Goal: Task Accomplishment & Management: Use online tool/utility

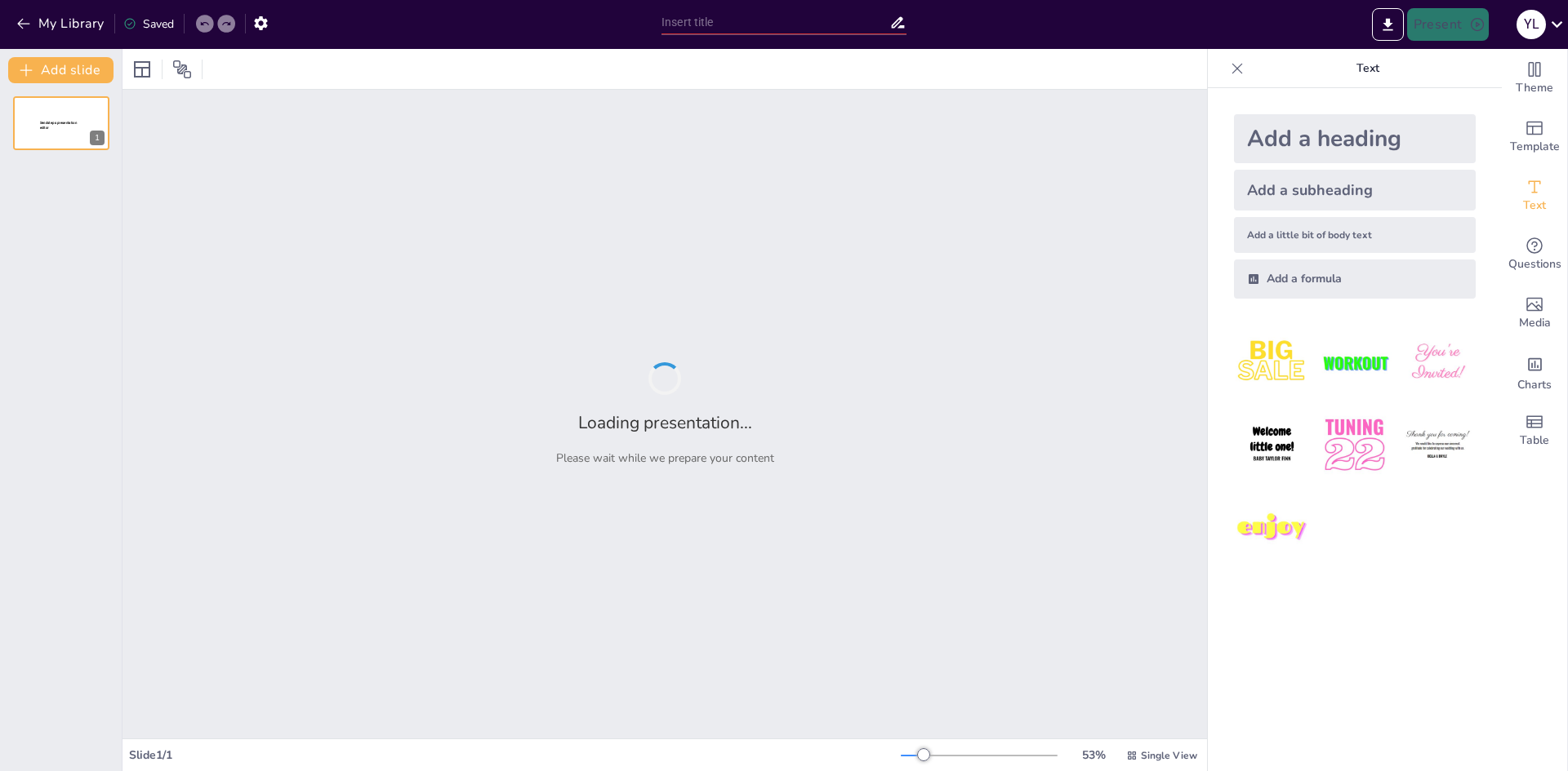
type input "La Importancia de las Plantas en Nuestro Ecosistema"
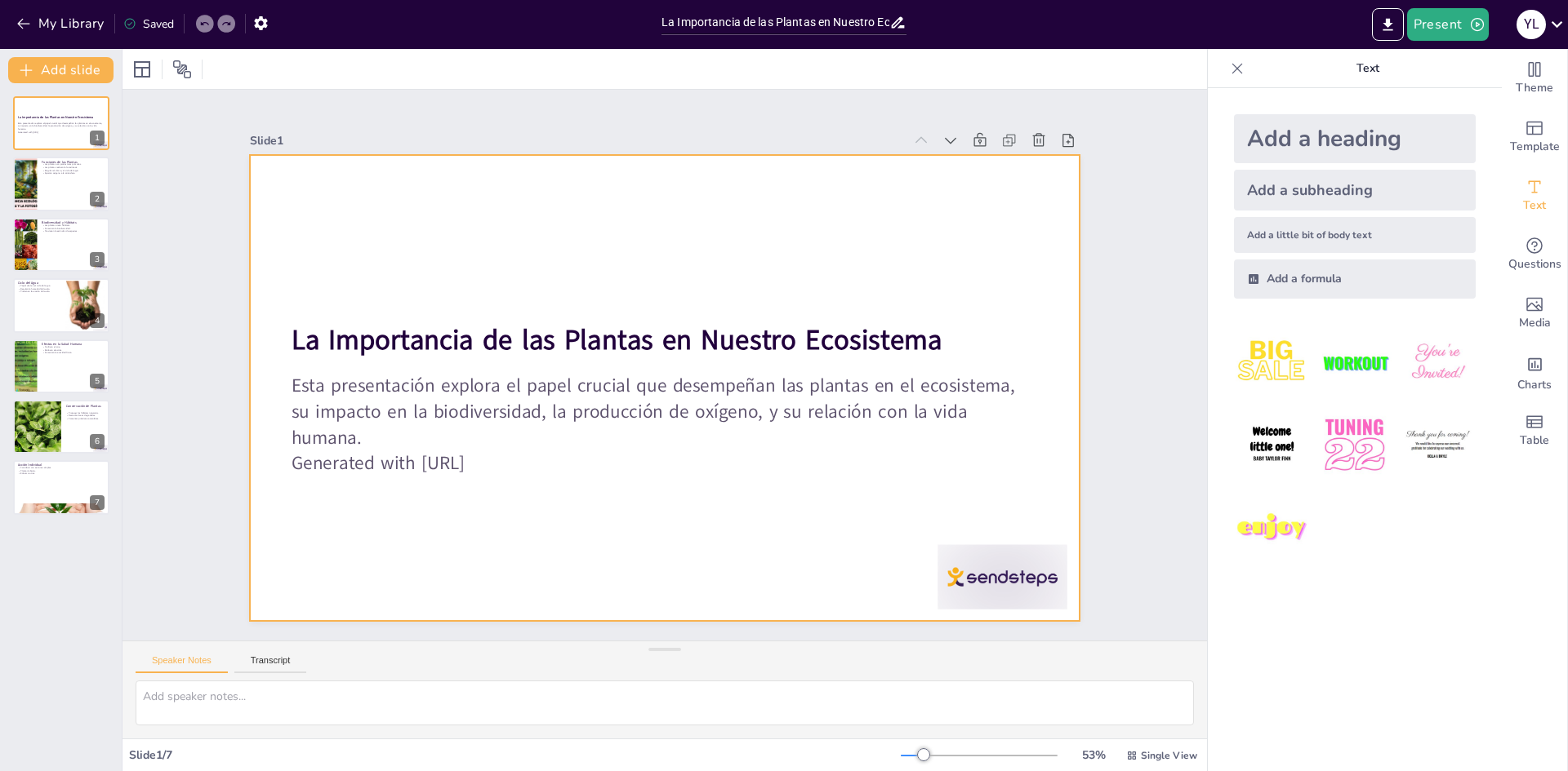
click at [1028, 544] on div at bounding box center [1003, 576] width 130 height 64
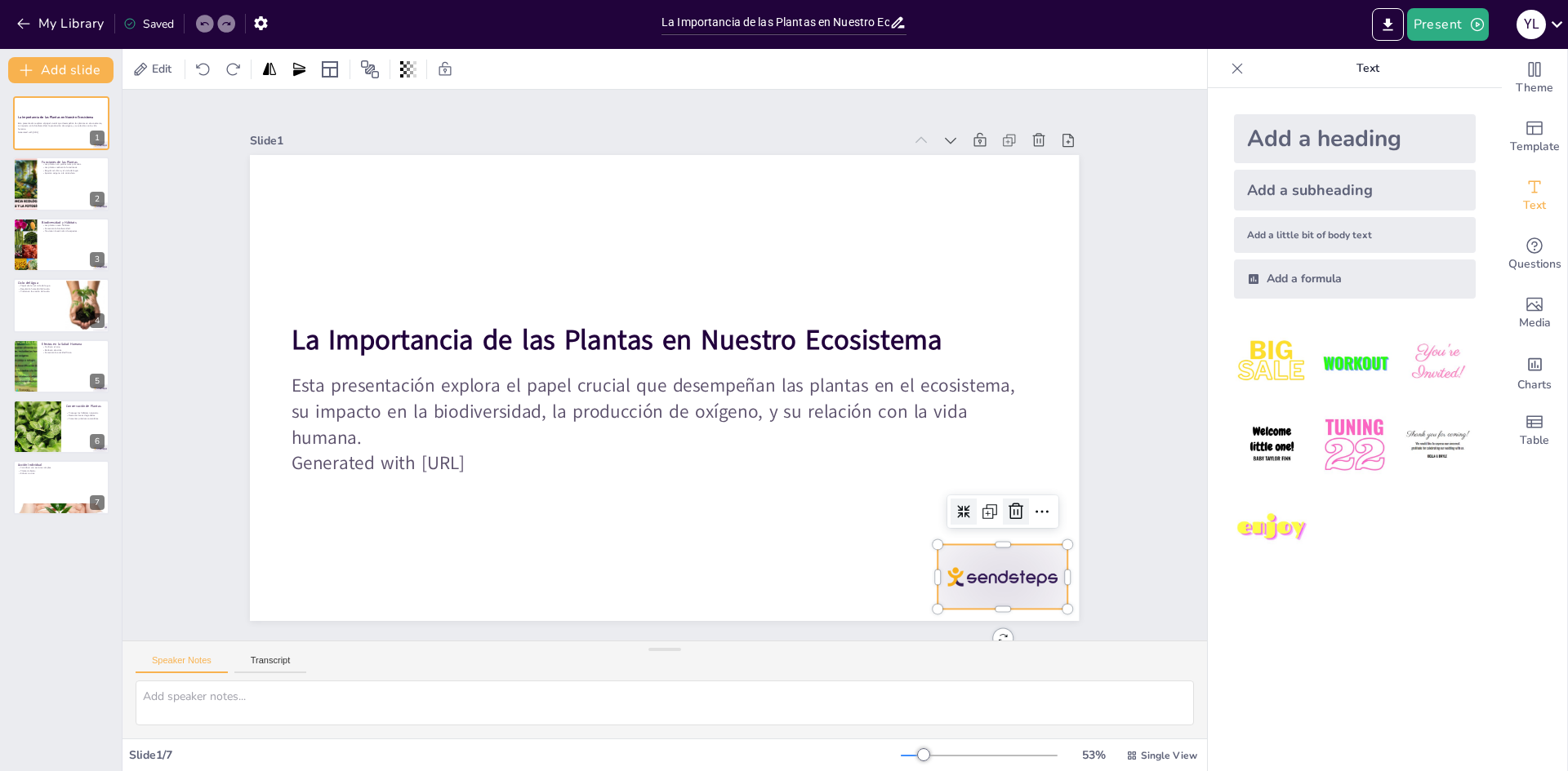
click at [1006, 498] on div at bounding box center [1016, 511] width 26 height 26
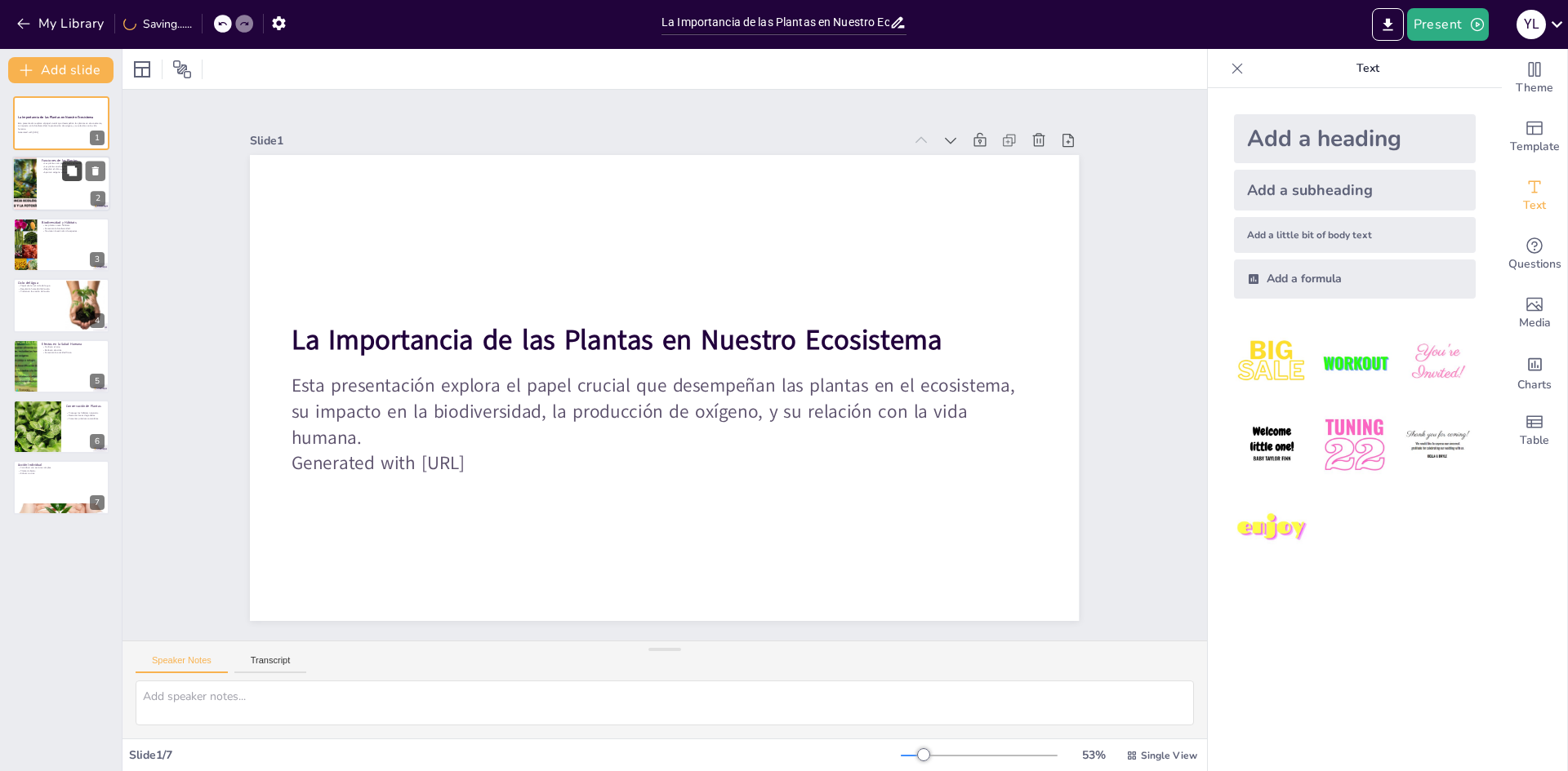
click at [78, 173] on icon at bounding box center [72, 172] width 12 height 12
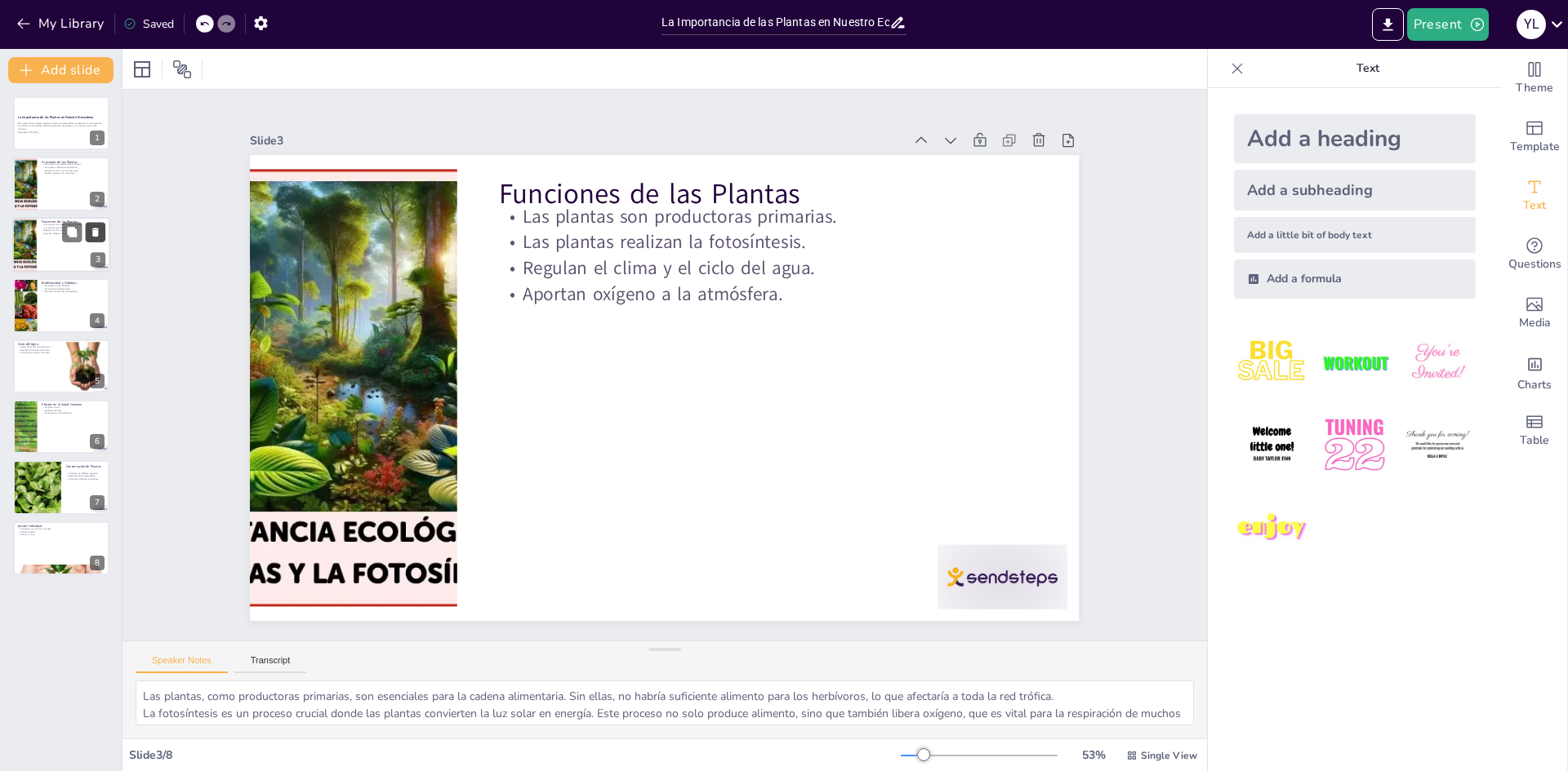
click at [95, 231] on icon at bounding box center [95, 232] width 7 height 9
type textarea "Los hábitats proporcionados por las plantas son esenciales para la supervivenci…"
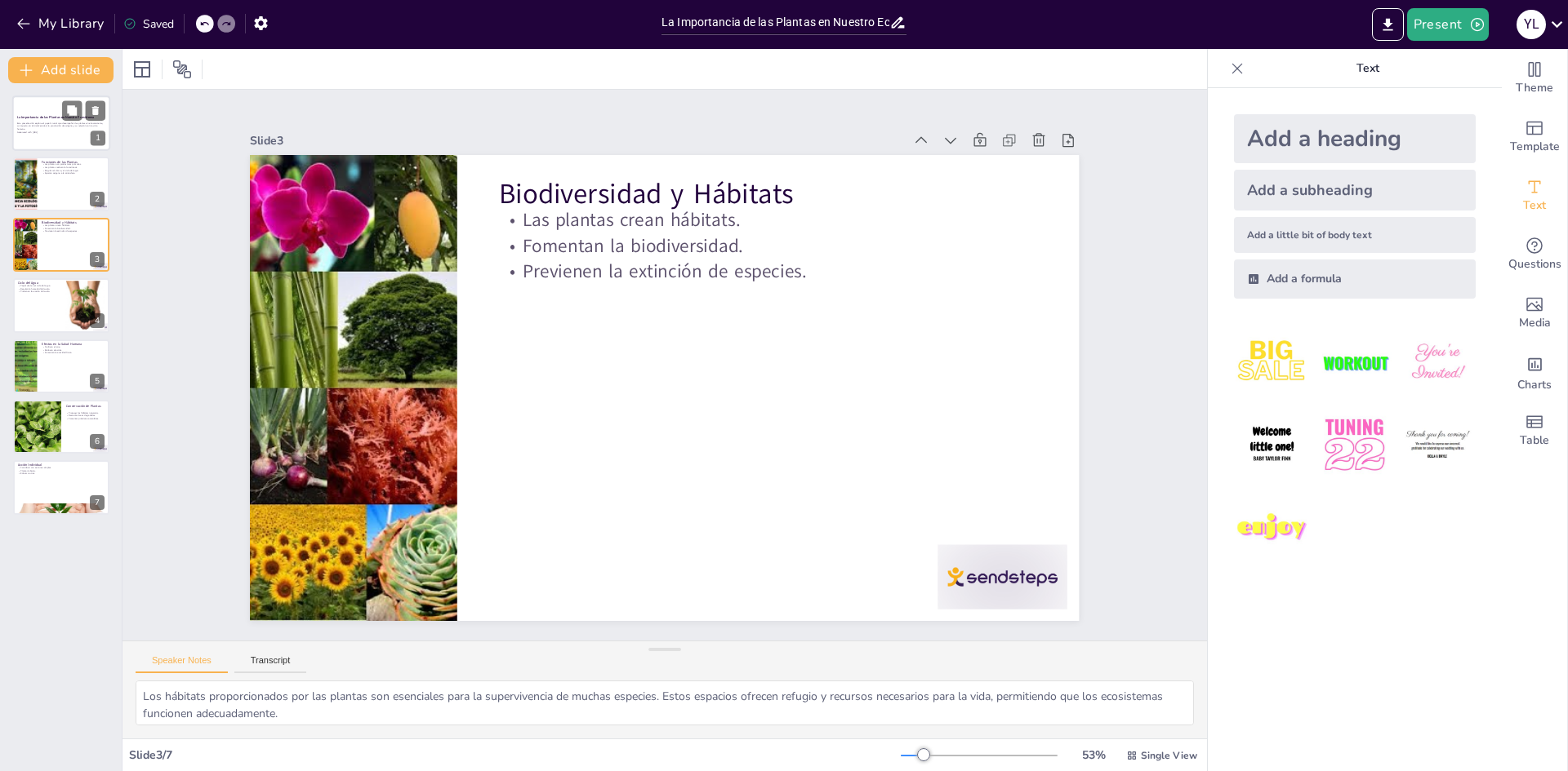
click at [63, 124] on p "Esta presentación explora el papel crucial que desempeñan las plantas en el eco…" at bounding box center [61, 125] width 88 height 9
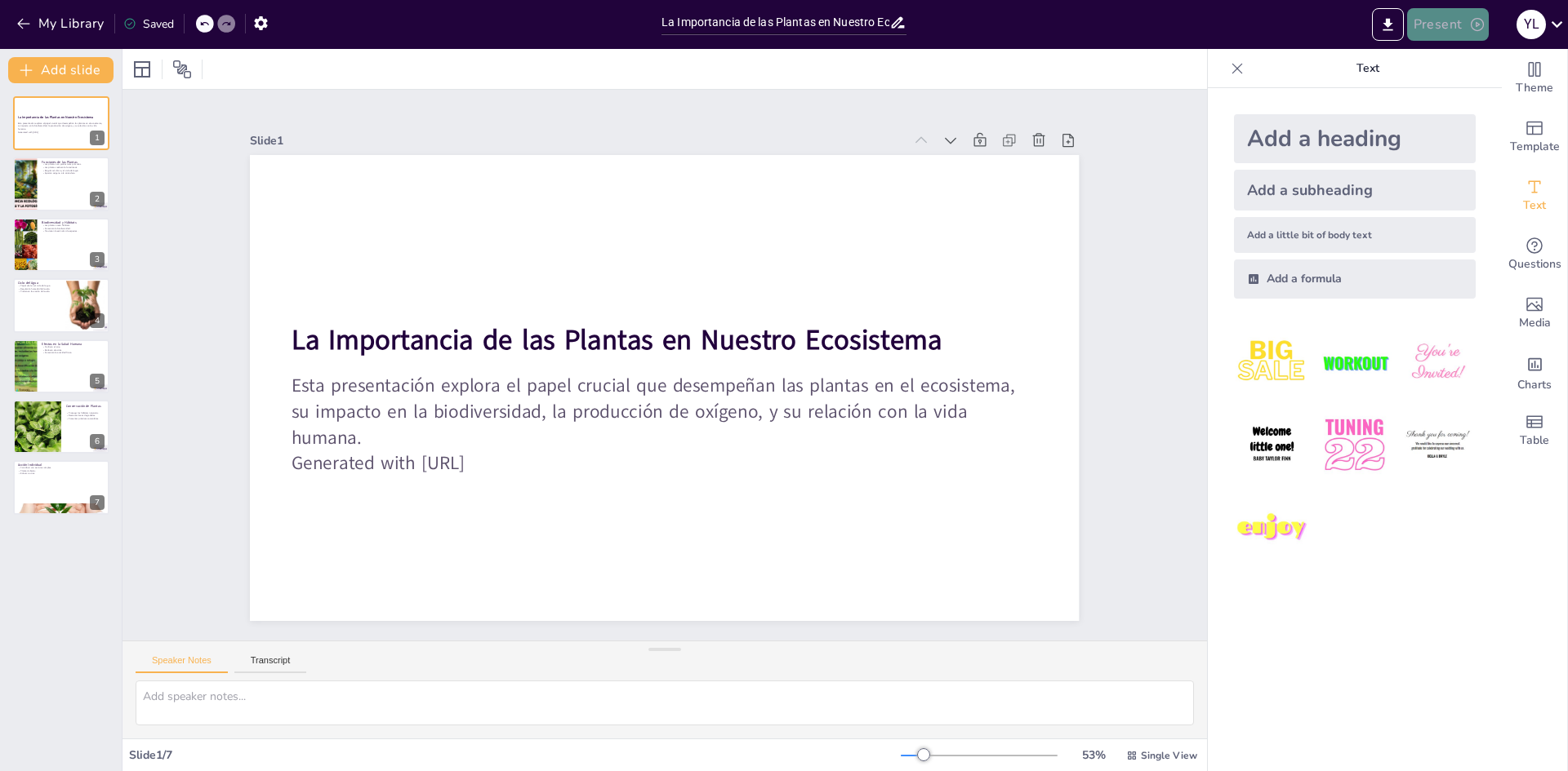
click at [1454, 23] on button "Present" at bounding box center [1448, 24] width 82 height 33
click at [1456, 64] on font "Presentación de vista previa" at bounding box center [1489, 60] width 137 height 13
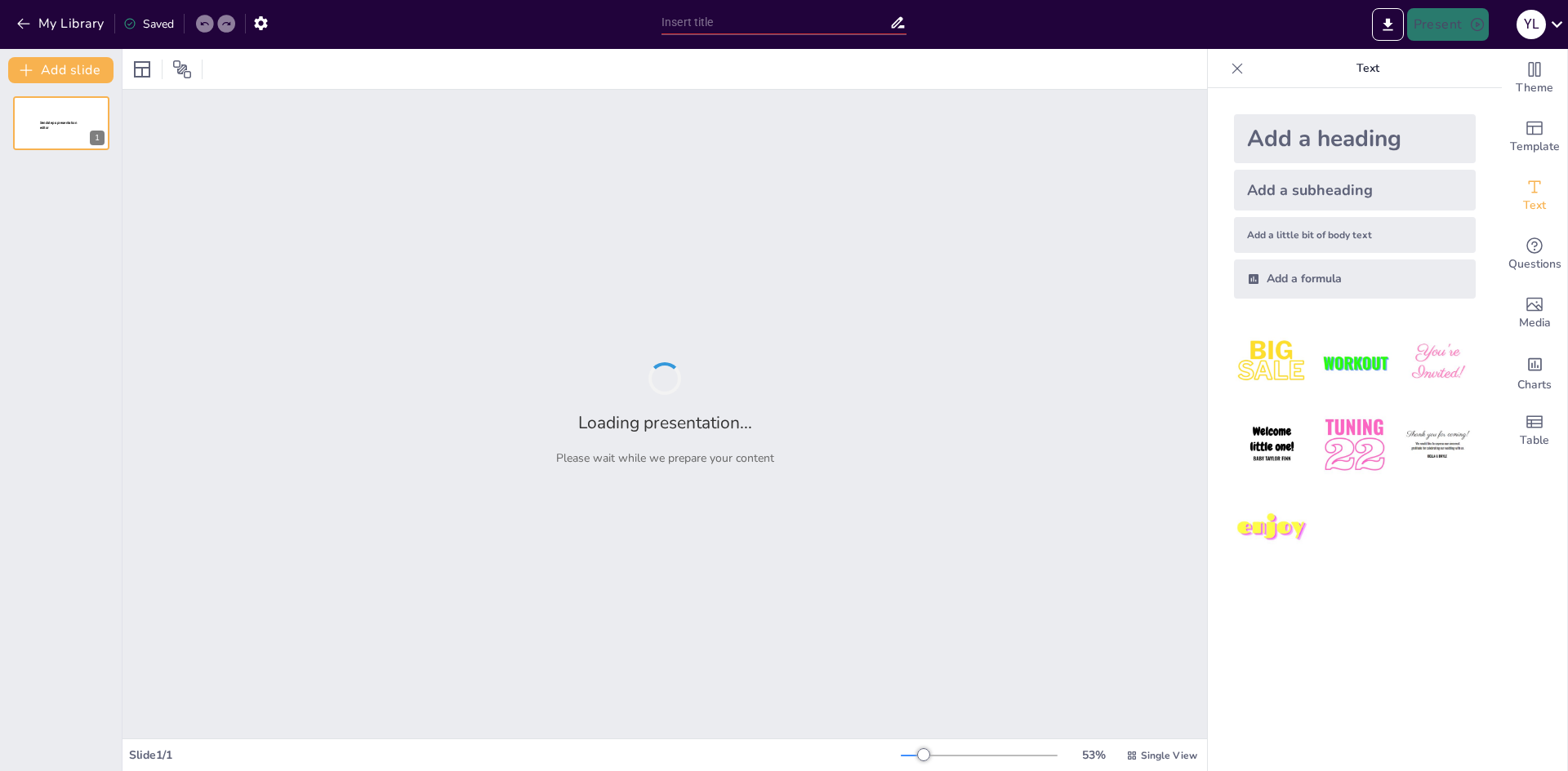
type input "La Importancia de las Plantas en Nuestro Ecosistema"
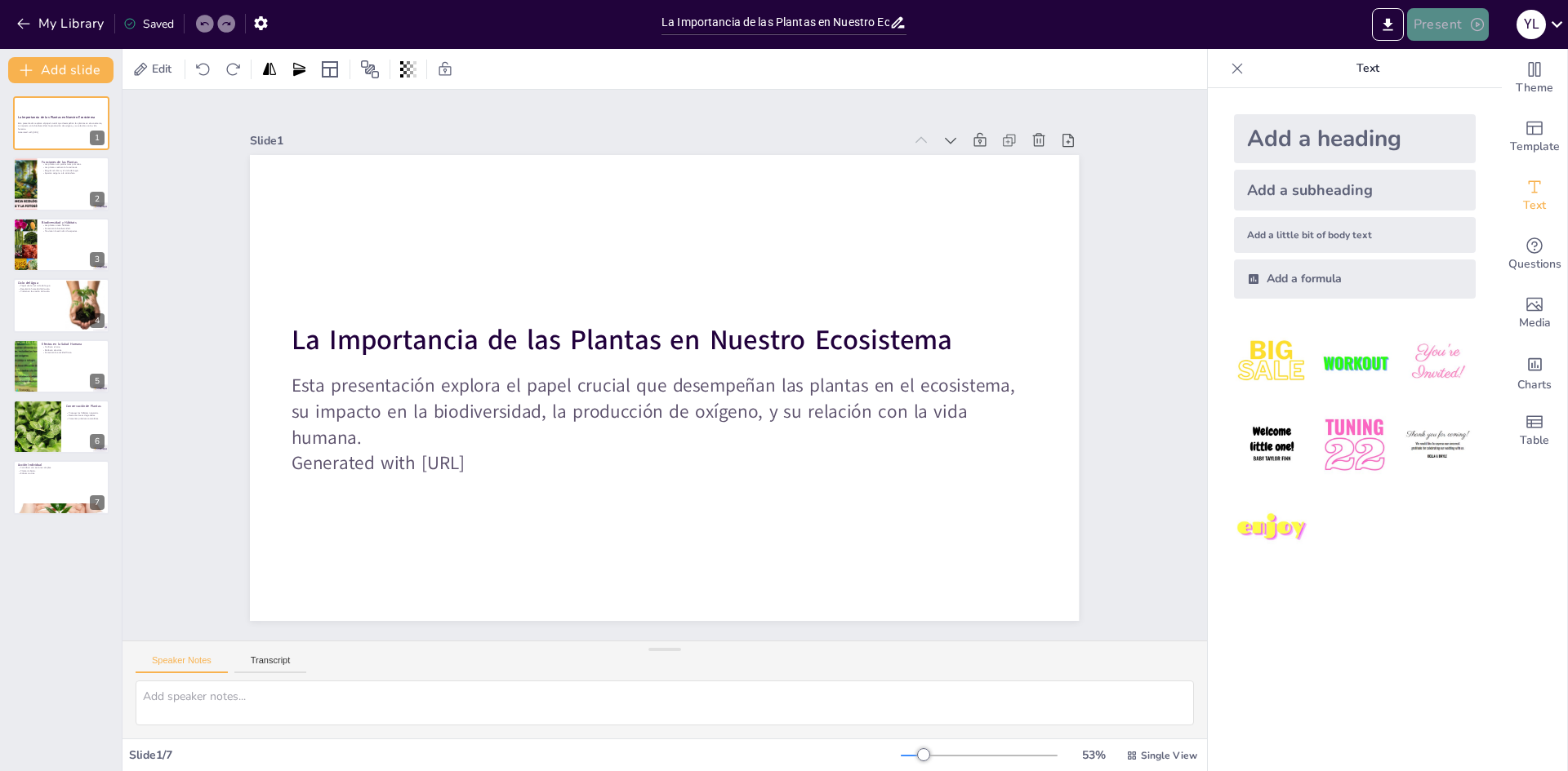
click at [1456, 28] on button "Present" at bounding box center [1448, 24] width 82 height 33
click at [1456, 107] on font "Presentación del juego" at bounding box center [1477, 100] width 111 height 16
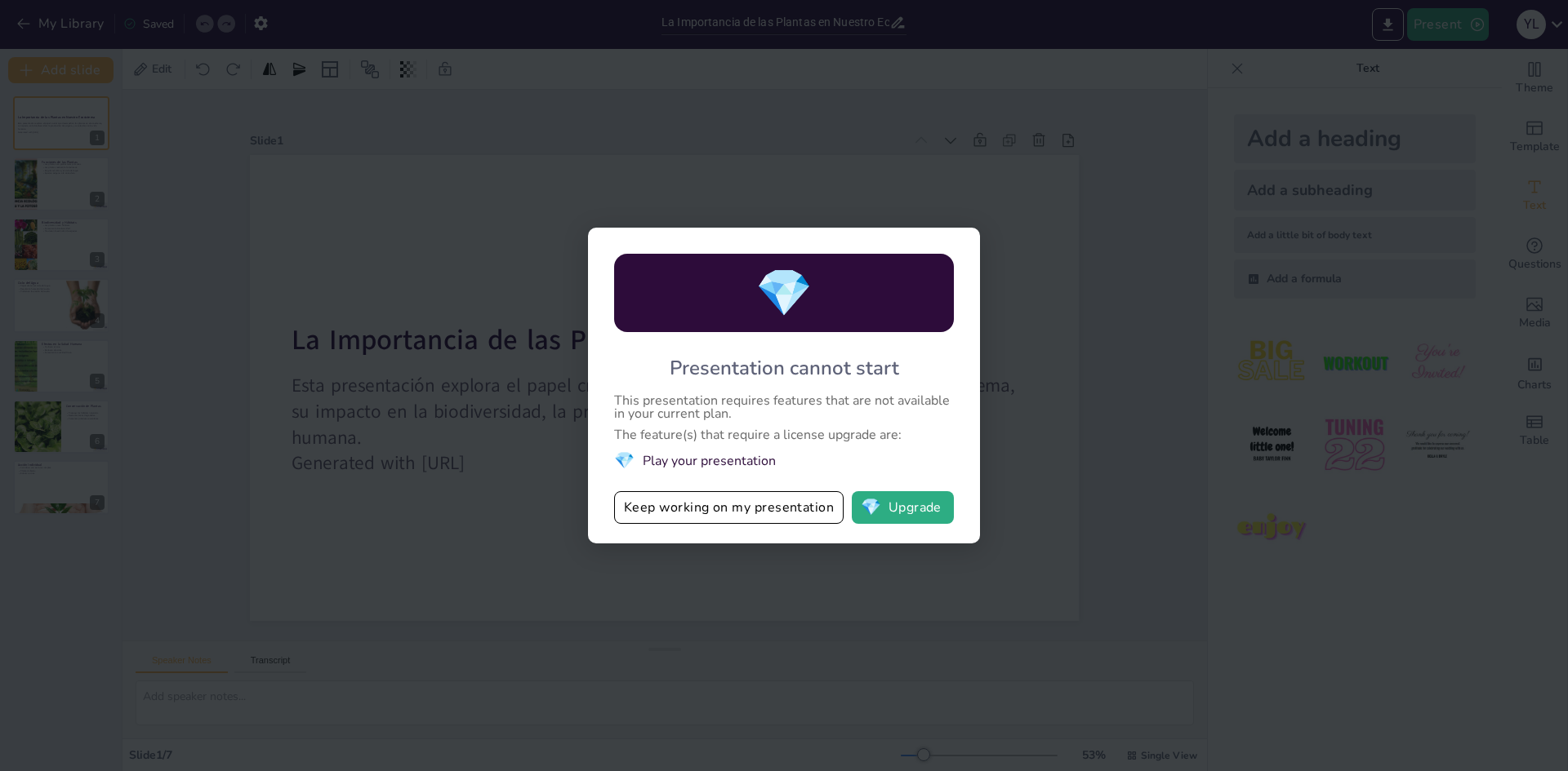
click at [719, 533] on div "💎 Presentation cannot start This presentation requires features that are not av…" at bounding box center [784, 386] width 392 height 316
click at [735, 514] on button "Keep working on my presentation" at bounding box center [729, 508] width 230 height 33
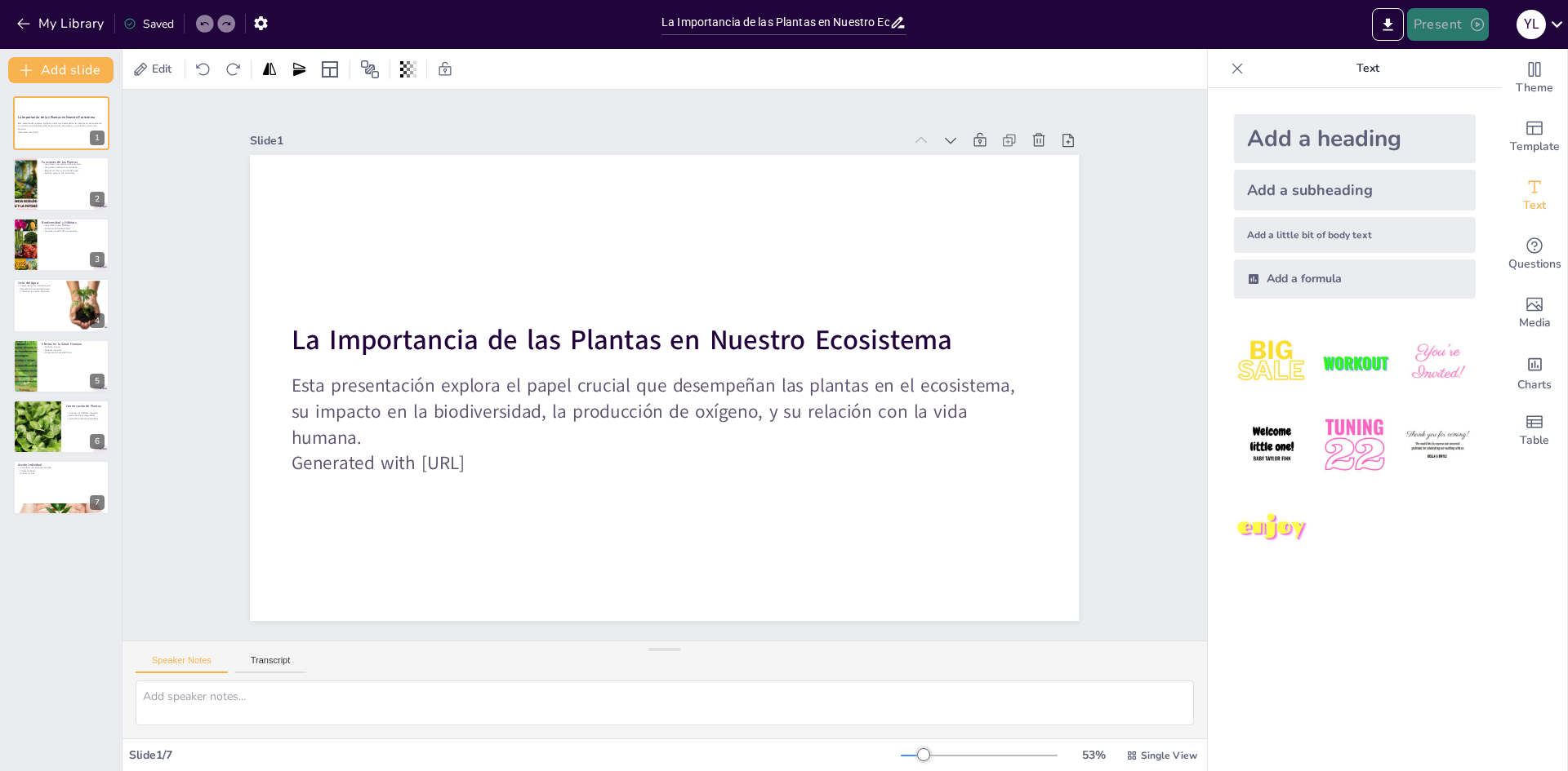
click at [1462, 15] on button "Present" at bounding box center [1448, 24] width 82 height 33
click at [1439, 57] on font "Presentación de vista previa" at bounding box center [1489, 60] width 137 height 13
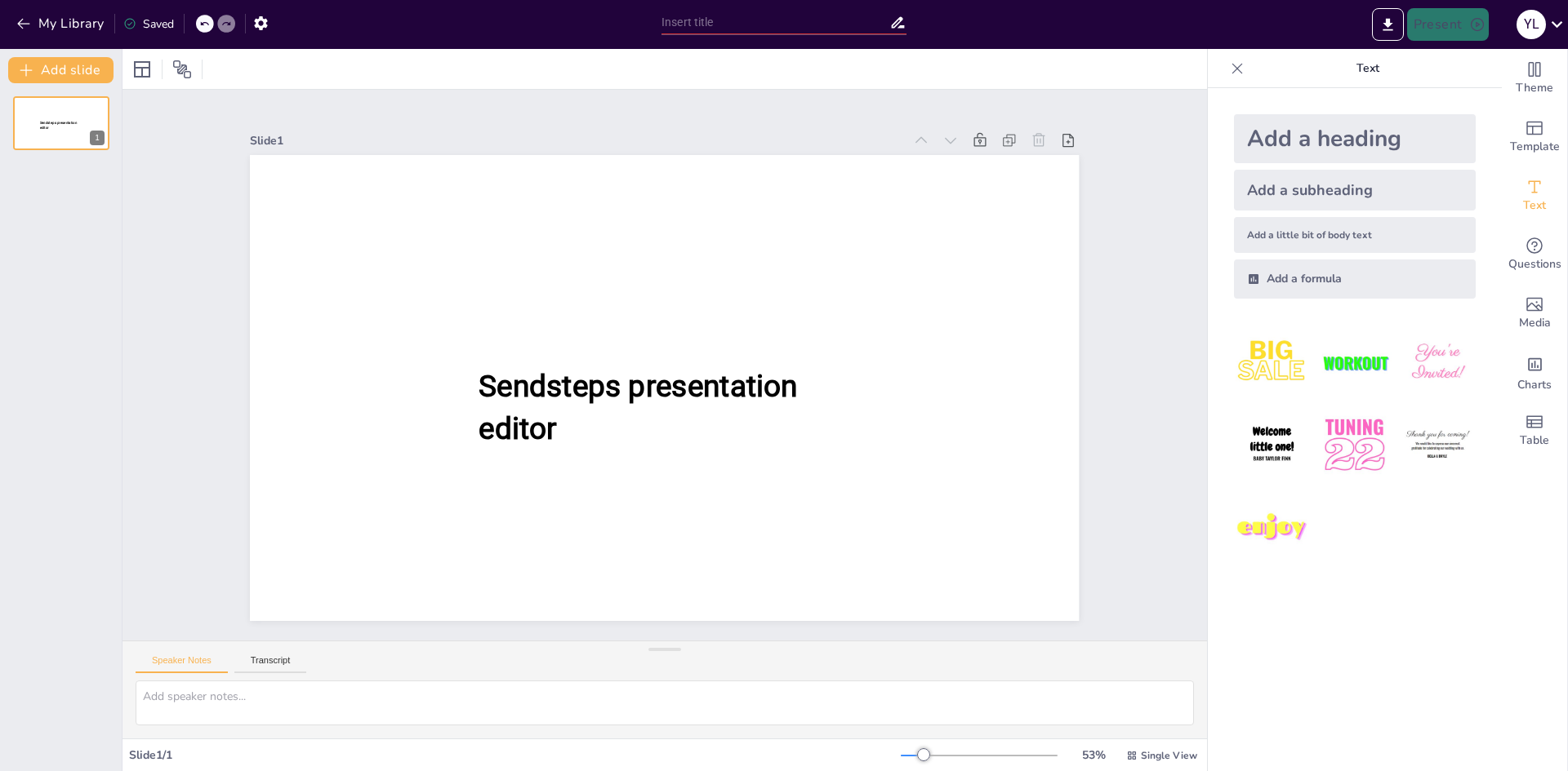
type input "La Importancia de las Plantas en Nuestro Ecosistema"
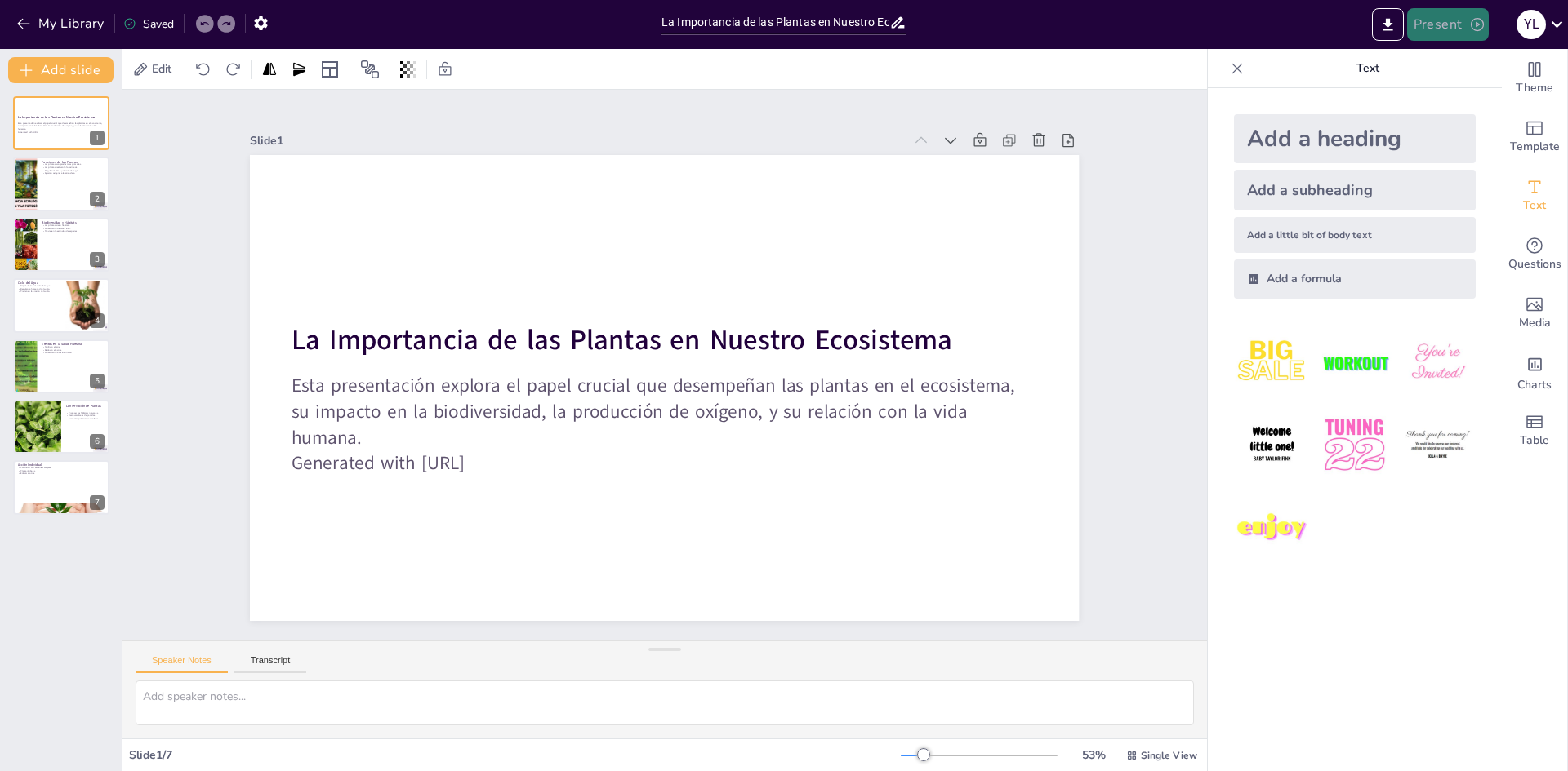
click at [1432, 14] on button "Present" at bounding box center [1448, 24] width 82 height 33
click at [1515, 49] on li "Presentación de vista previa" at bounding box center [1489, 60] width 162 height 26
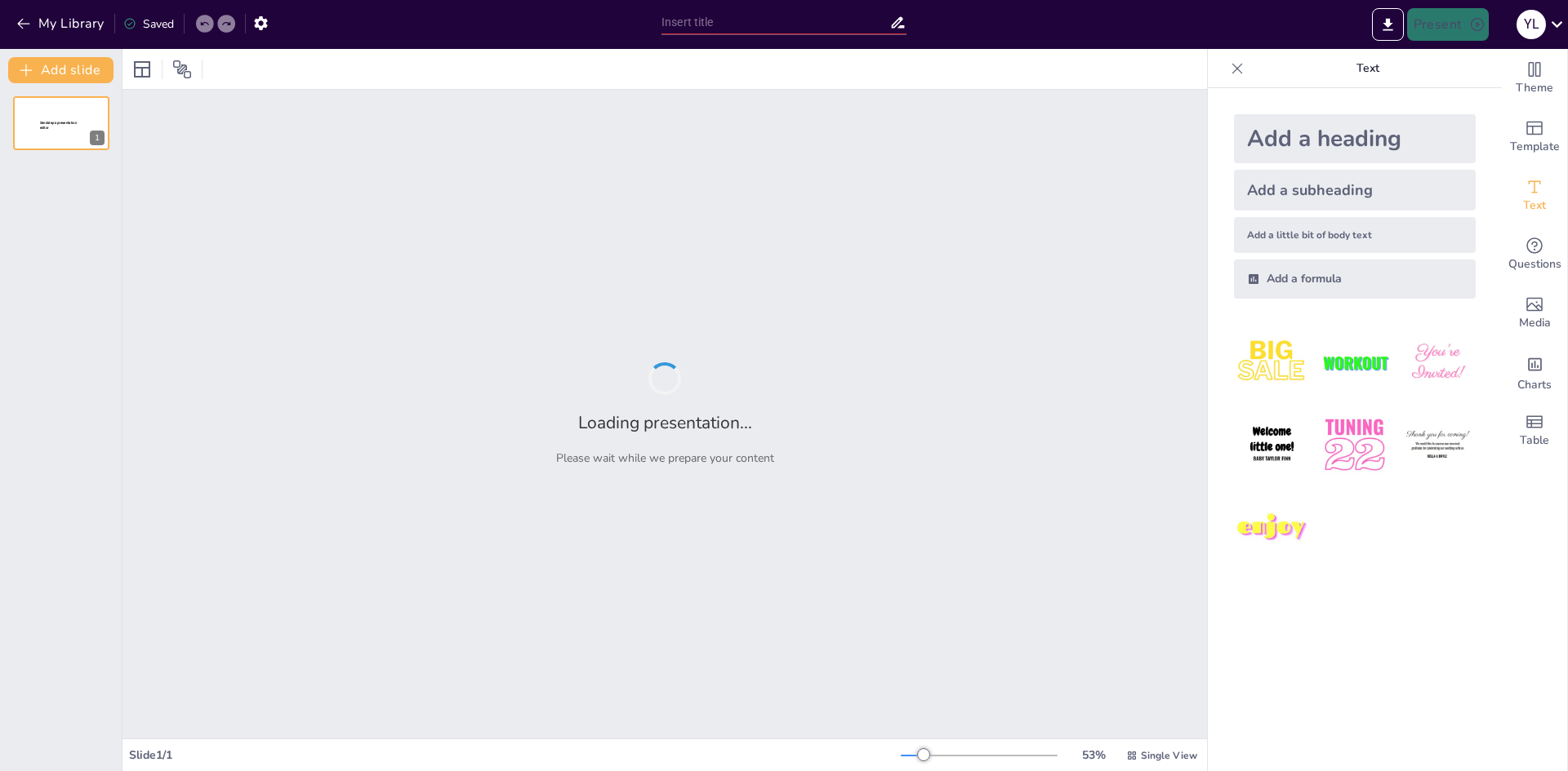
type input "La Importancia de las Plantas en Nuestro Ecosistema"
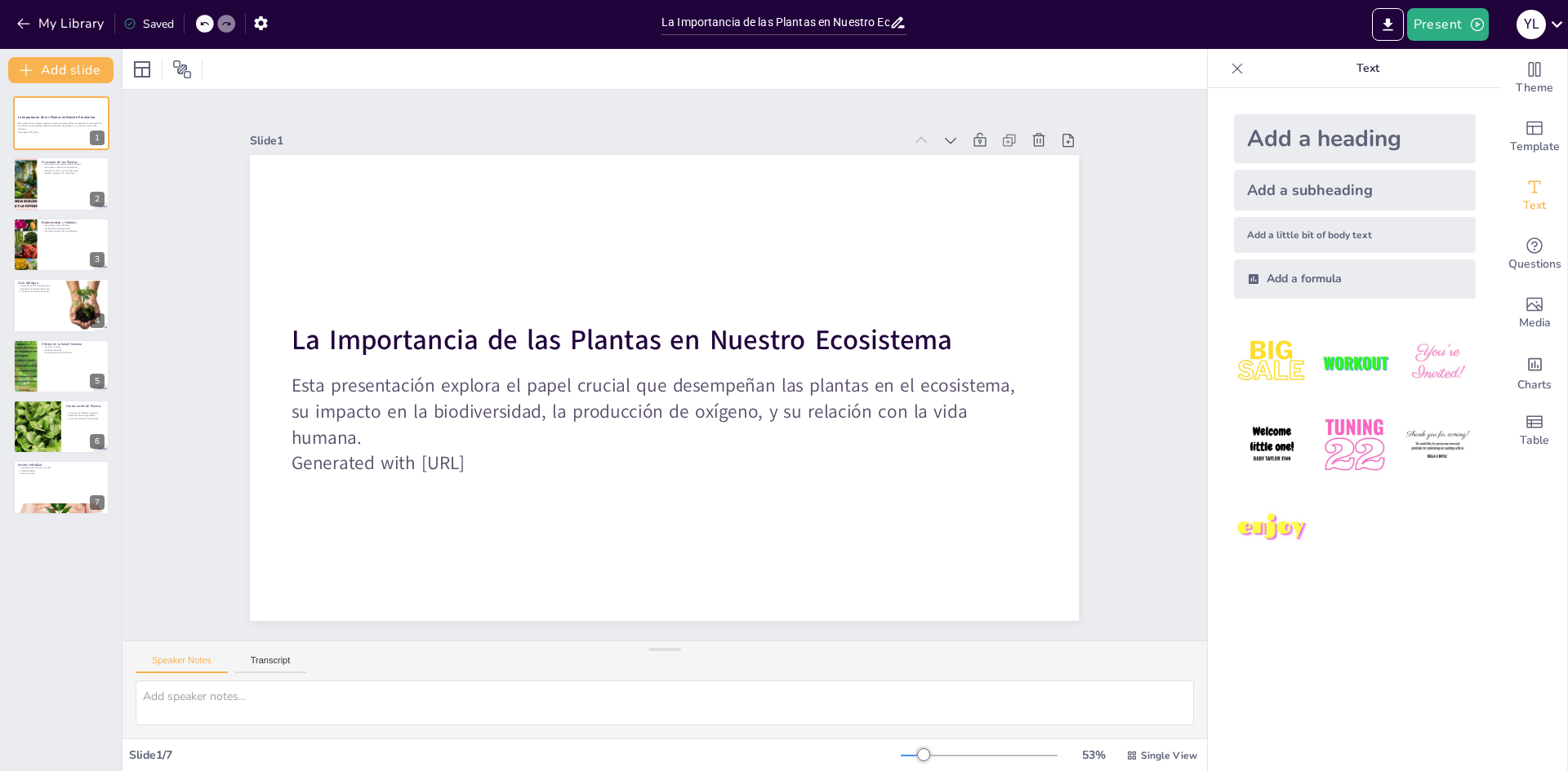
click at [1117, 209] on div "Slide 1 La Importancia de las Plantas en Nuestro Ecosistema Esta presentación e…" at bounding box center [665, 365] width 1175 height 1135
click at [1147, 300] on div "Document fonts Akatab Recently used Akatab Popular fonts Lato Montserrat Open S…" at bounding box center [784, 409] width 1568 height 723
drag, startPoint x: 1567, startPoint y: 227, endPoint x: 517, endPoint y: 341, distance: 1056.2
click at [285, 391] on div "Document fonts Akatab Recently used Akatab Popular fonts Lato Montserrat Open S…" at bounding box center [784, 409] width 1568 height 723
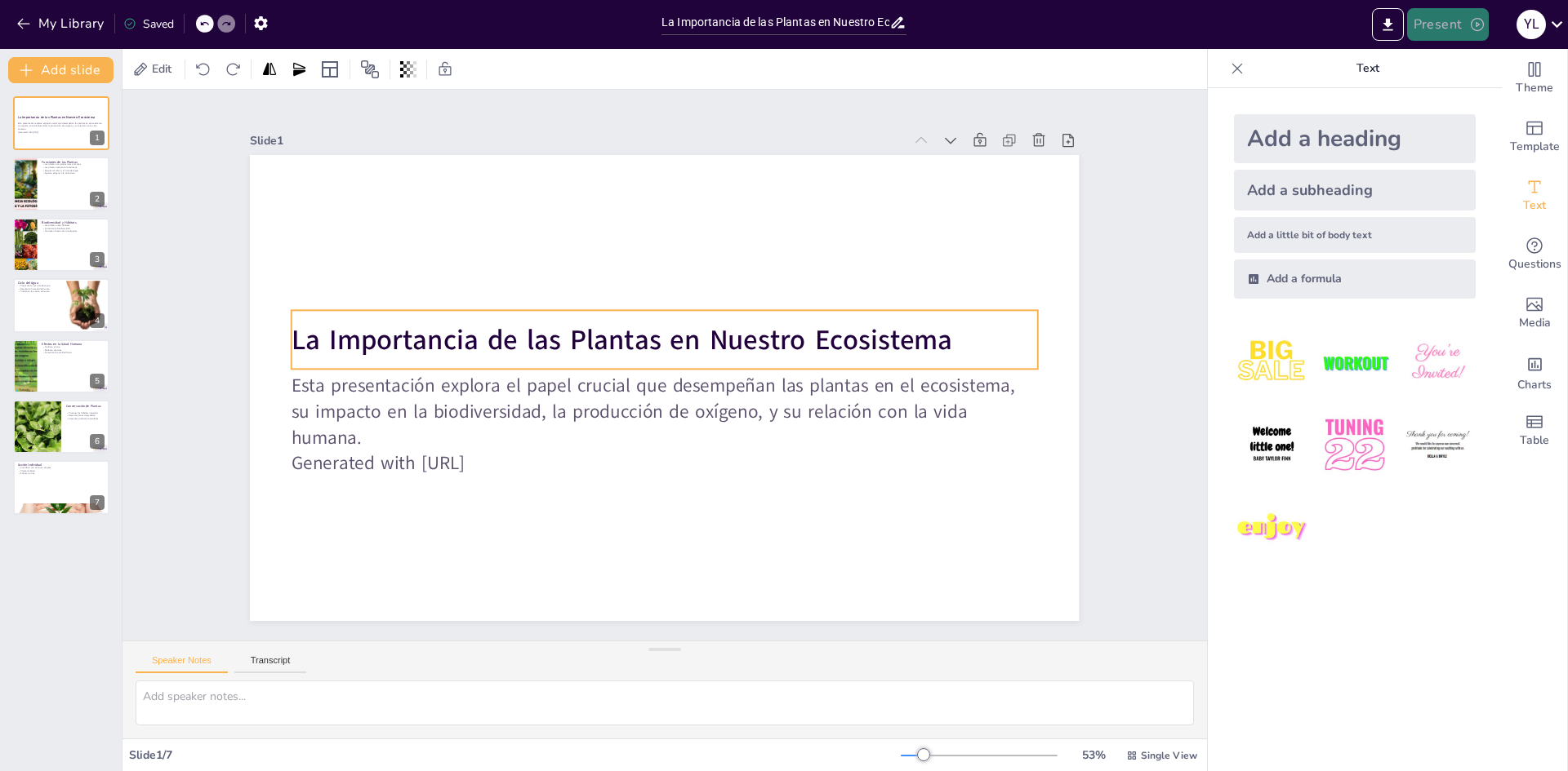
drag, startPoint x: 716, startPoint y: 364, endPoint x: 1425, endPoint y: 39, distance: 779.9
click at [1303, 89] on div "Theme Template Text Questions Media Charts Table Text Add a heading Add a subhe…" at bounding box center [1388, 409] width 360 height 723
